Goal: Transaction & Acquisition: Purchase product/service

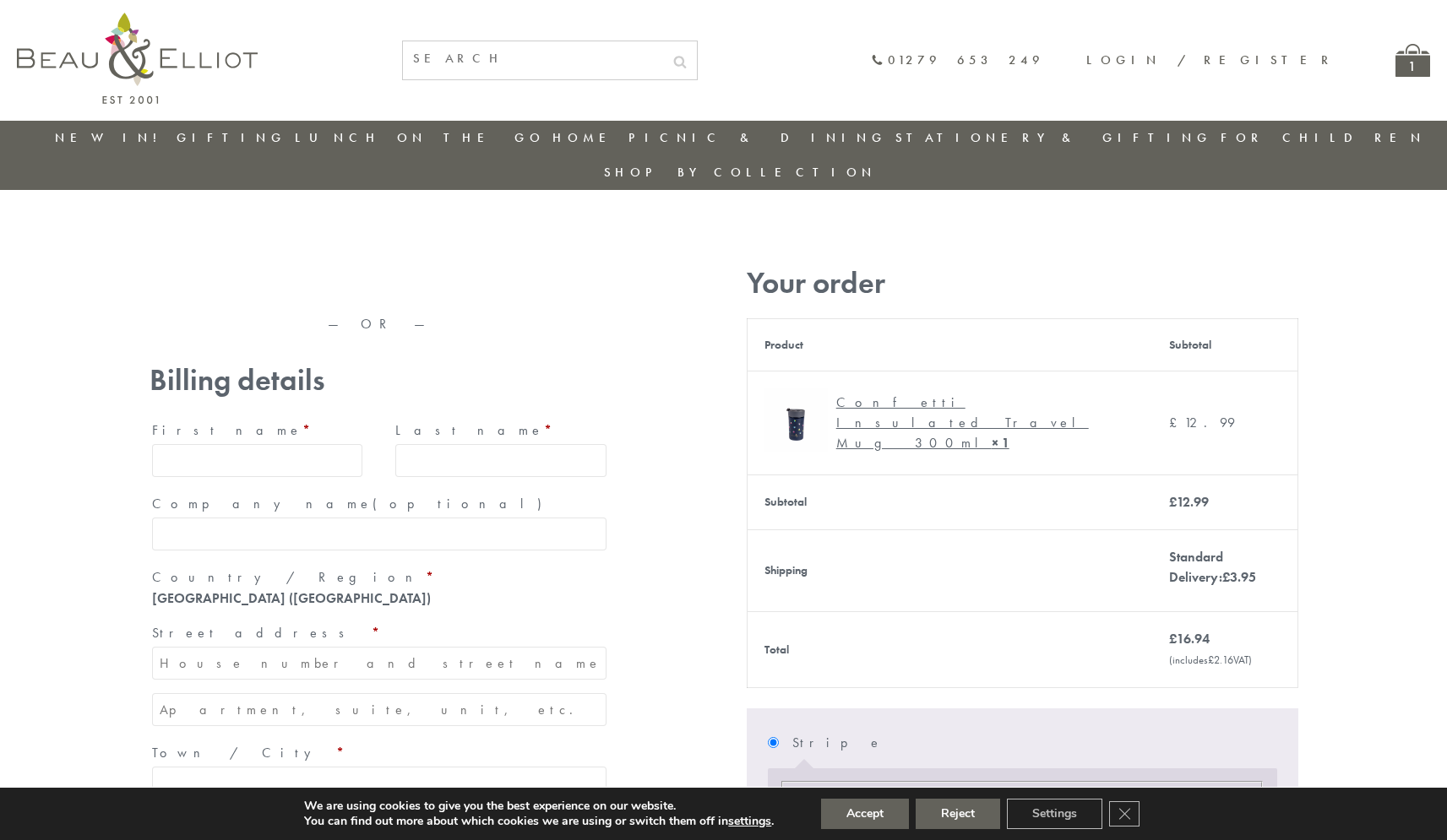
type input "[EMAIL_ADDRESS][DOMAIN_NAME]"
type input "[PERSON_NAME]"
type input "Williams"
type input "23, Scottsdale, Happytown"
type input "London"
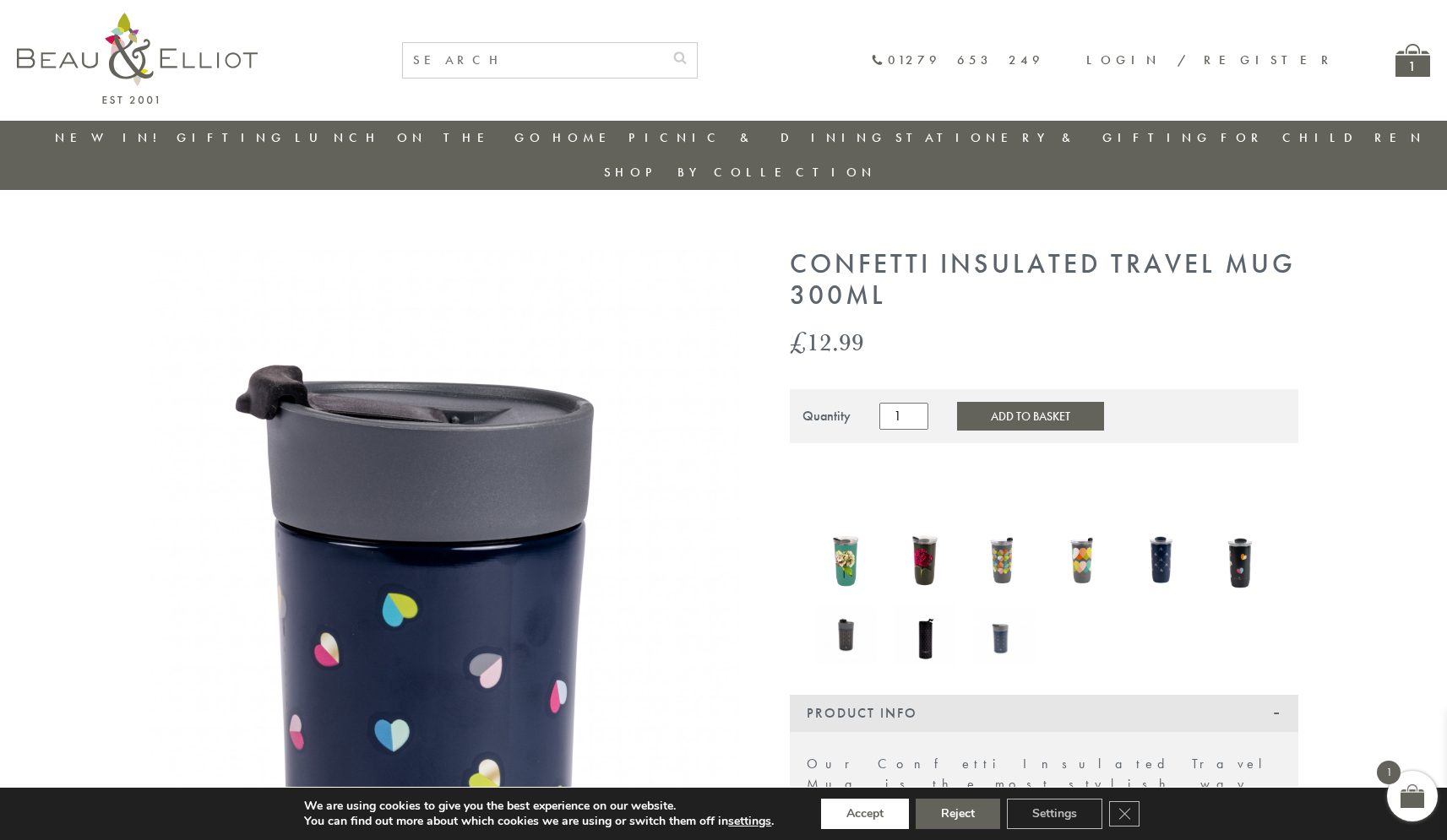
click at [865, 814] on button "Accept" at bounding box center [864, 815] width 88 height 31
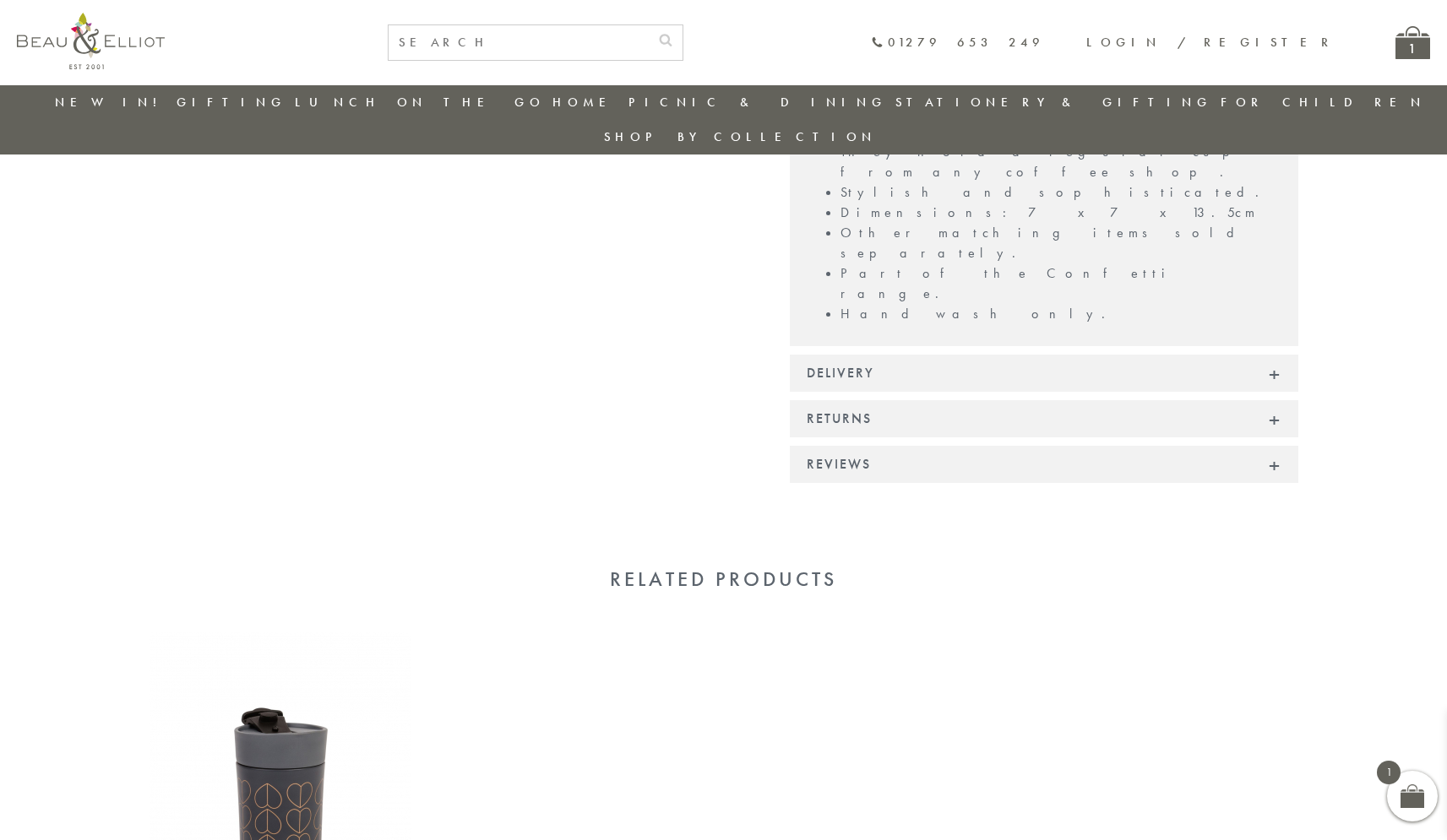
scroll to position [1181, 0]
